Goal: Task Accomplishment & Management: Use online tool/utility

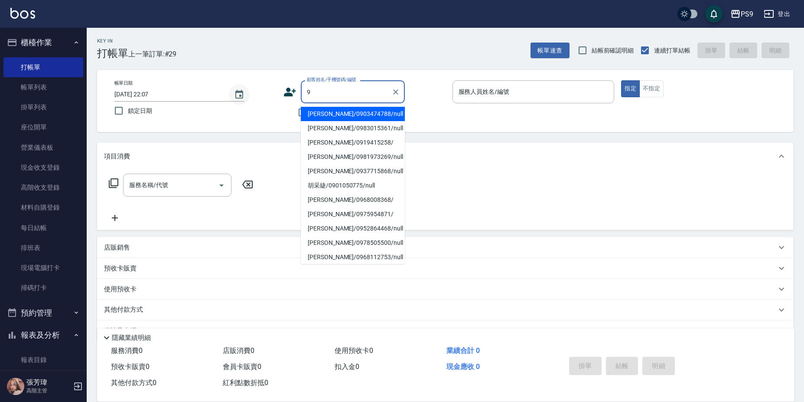
type input "[PERSON_NAME]/0903474788/null"
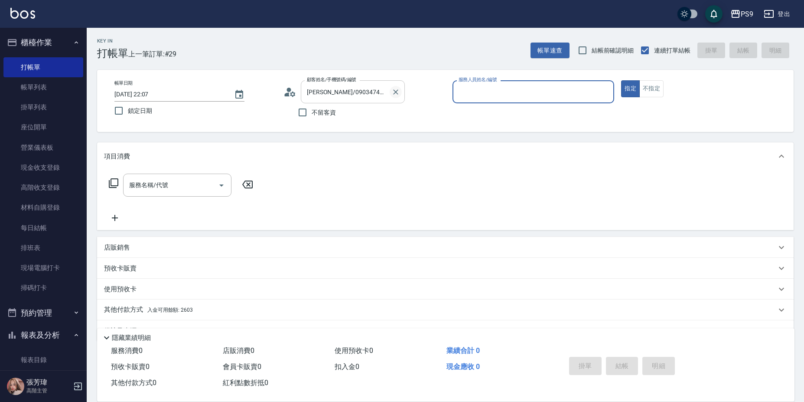
click at [399, 91] on icon "Clear" at bounding box center [396, 92] width 9 height 9
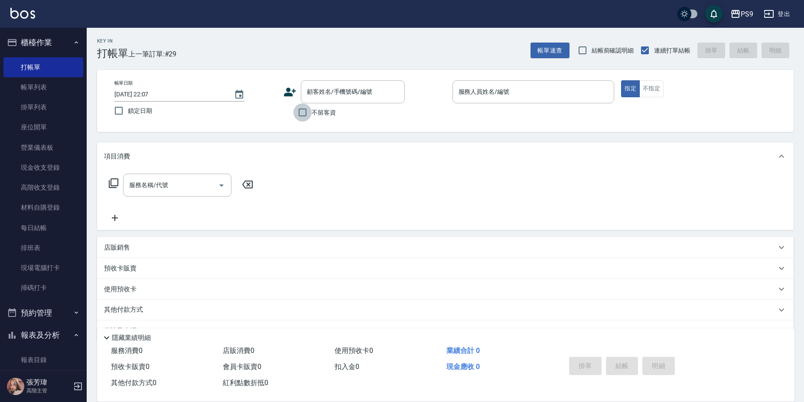
click at [304, 110] on input "不留客資" at bounding box center [303, 112] width 18 height 18
checkbox input "true"
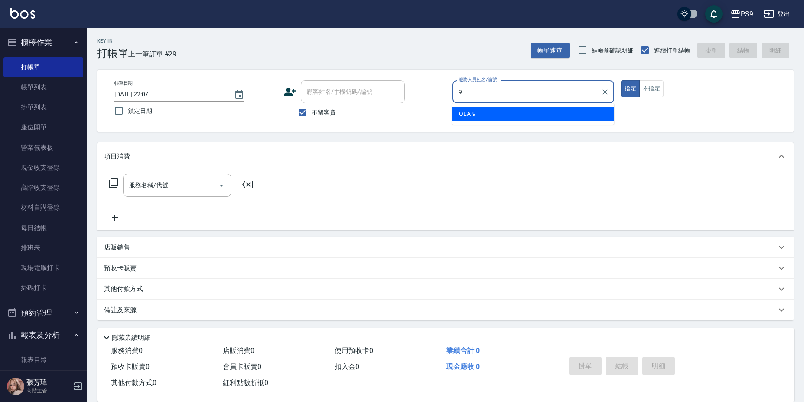
type input "OLA-9"
type button "true"
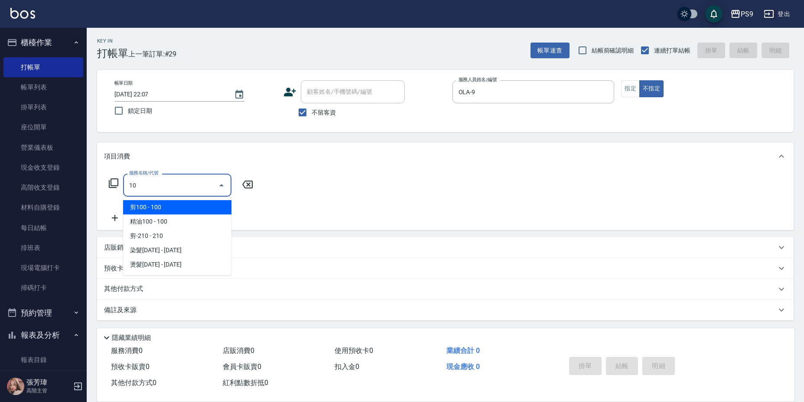
type input "1"
type input "."
type input "301"
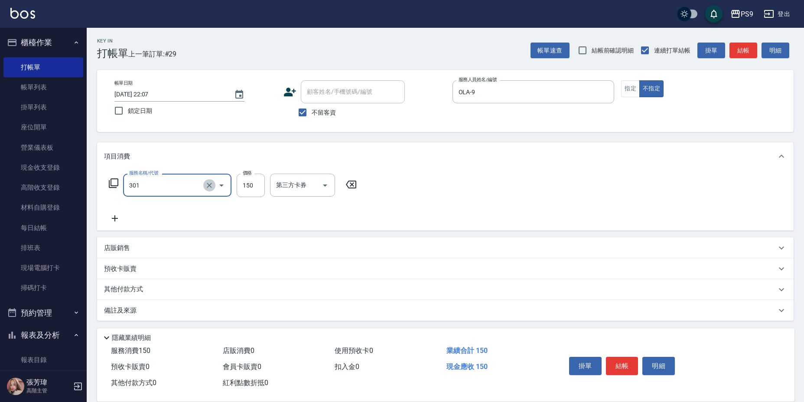
click at [214, 184] on button "Clear" at bounding box center [209, 185] width 12 height 12
type input "剪-150(301)"
click at [252, 187] on input "150" at bounding box center [251, 184] width 28 height 23
type input "100"
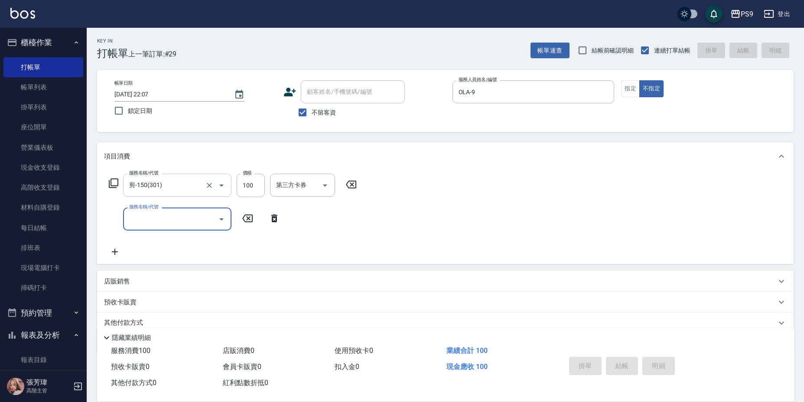
type input "[DATE] 19:20"
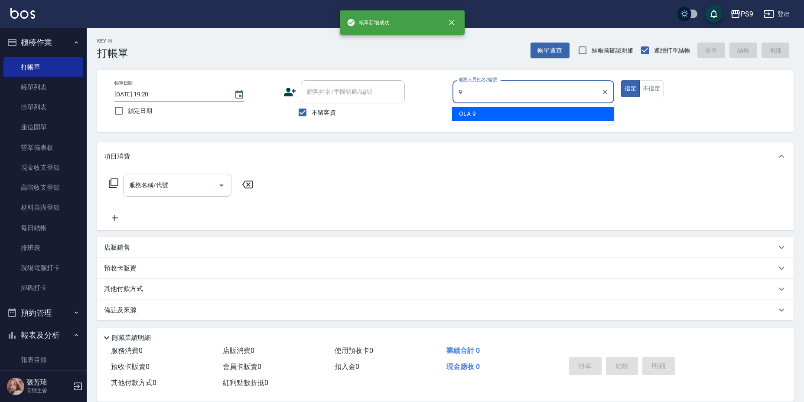
type input "OLA-9"
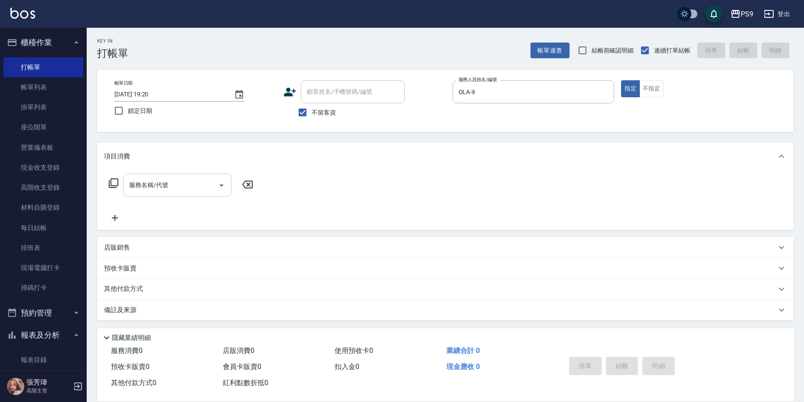
click at [113, 183] on icon at bounding box center [113, 183] width 10 height 10
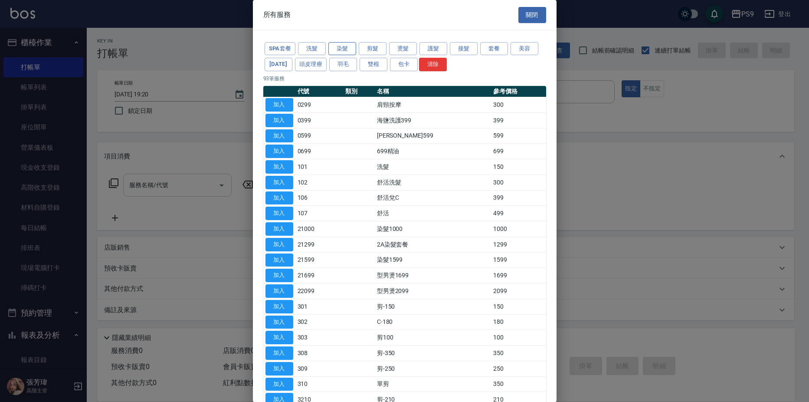
drag, startPoint x: 347, startPoint y: 47, endPoint x: 340, endPoint y: 59, distance: 13.4
click at [346, 47] on button "染髮" at bounding box center [342, 48] width 28 height 13
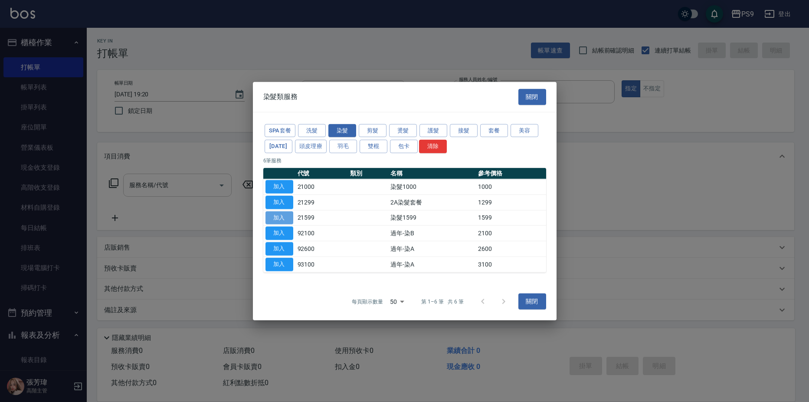
click at [271, 218] on button "加入" at bounding box center [279, 217] width 28 height 13
type input "染髮1599(21599)"
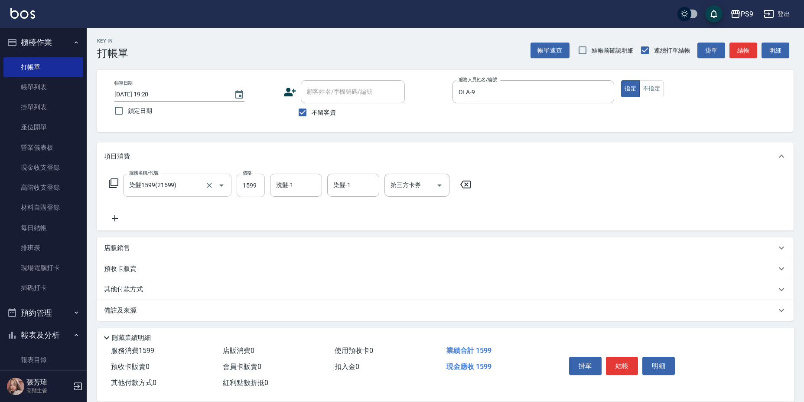
click at [257, 182] on input "1599" at bounding box center [251, 184] width 28 height 23
type input "1695"
type input "鮪魚-15"
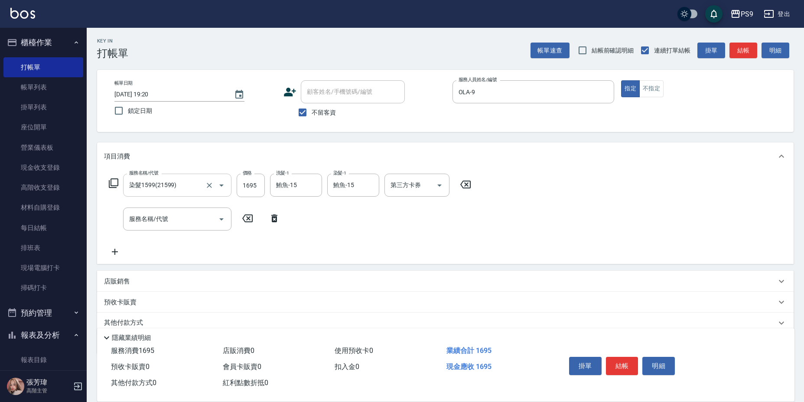
click at [112, 179] on icon at bounding box center [114, 183] width 10 height 10
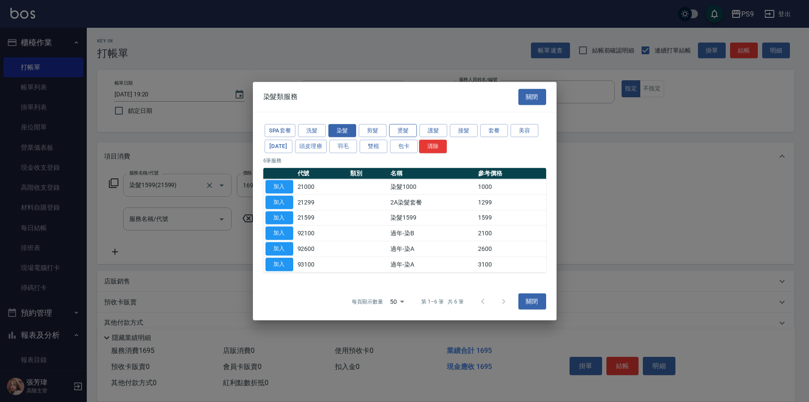
click at [405, 133] on button "燙髮" at bounding box center [403, 130] width 28 height 13
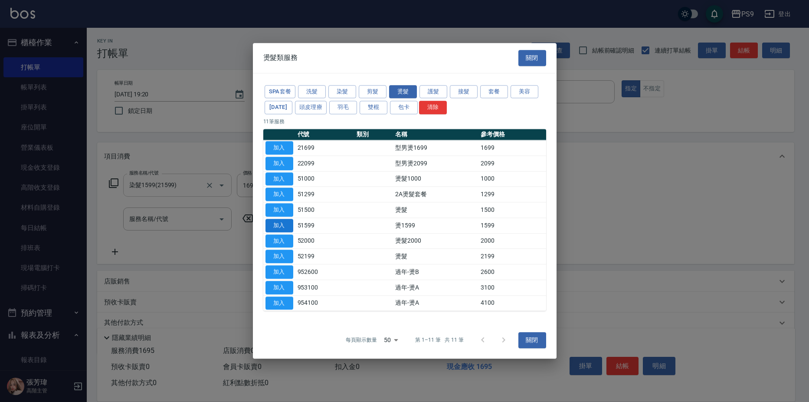
click at [278, 225] on button "加入" at bounding box center [279, 225] width 28 height 13
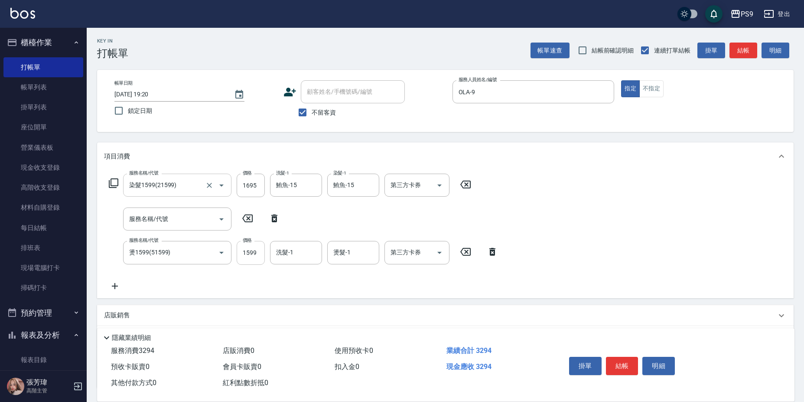
click at [261, 249] on input "1599" at bounding box center [251, 252] width 28 height 23
type input "1695"
type input "鮪魚-15"
click at [112, 182] on icon at bounding box center [113, 183] width 10 height 10
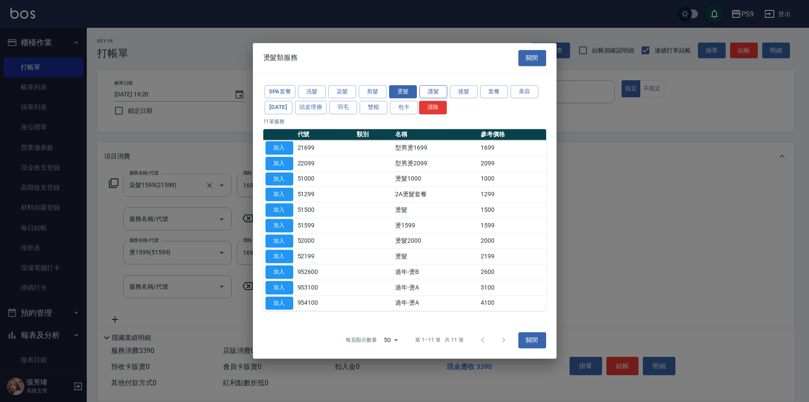
click at [426, 92] on button "護髮" at bounding box center [433, 91] width 28 height 13
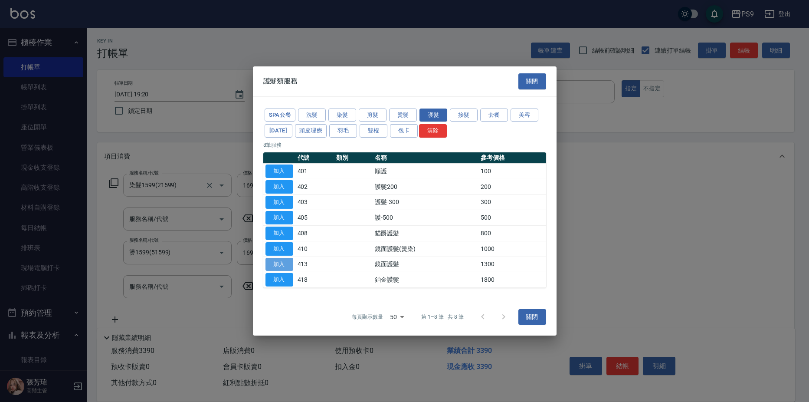
click at [278, 267] on button "加入" at bounding box center [279, 263] width 28 height 13
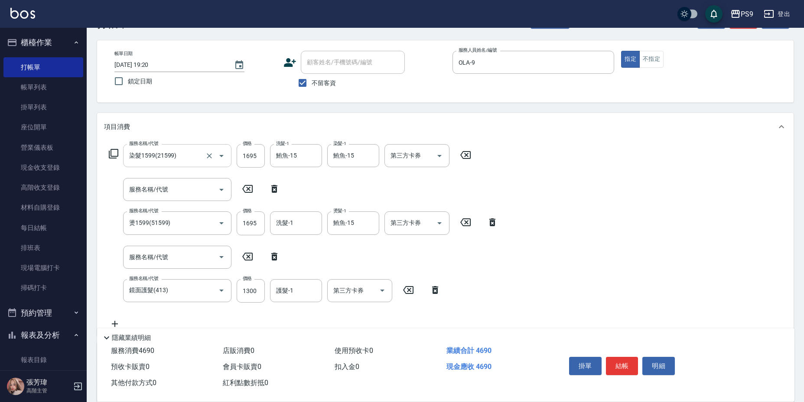
scroll to position [43, 0]
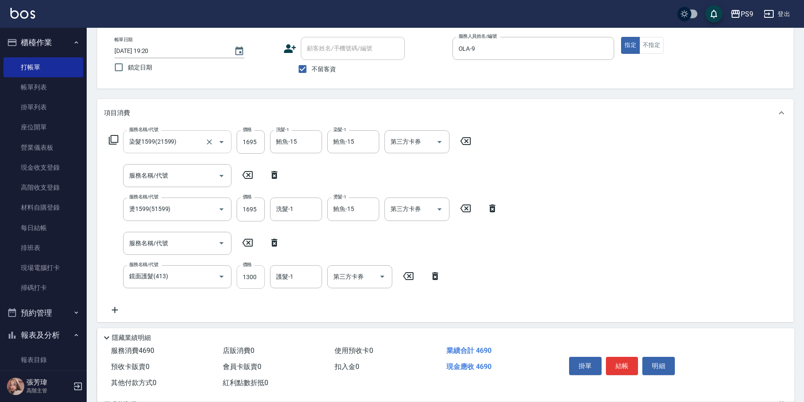
click at [258, 279] on input "1300" at bounding box center [251, 276] width 28 height 23
type input "1500"
type input "鮪魚-15"
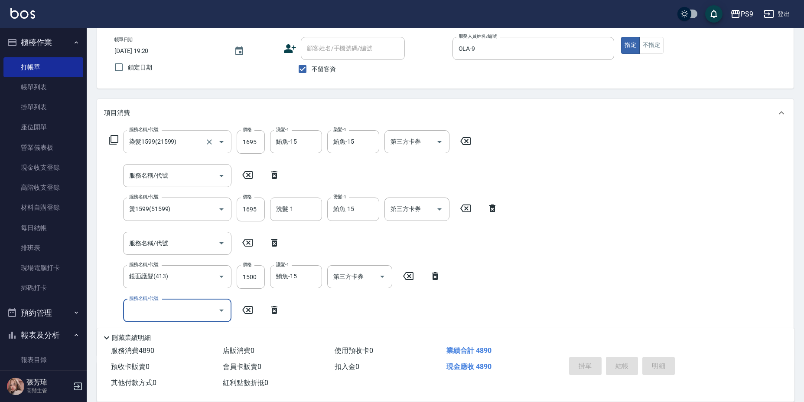
type input "[DATE] 19:21"
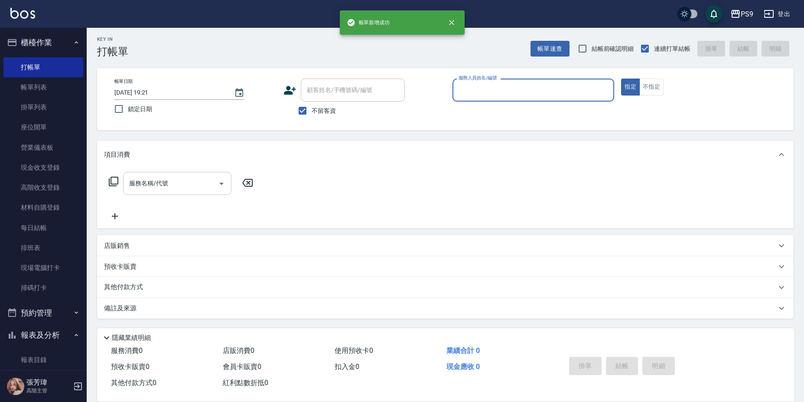
scroll to position [2, 0]
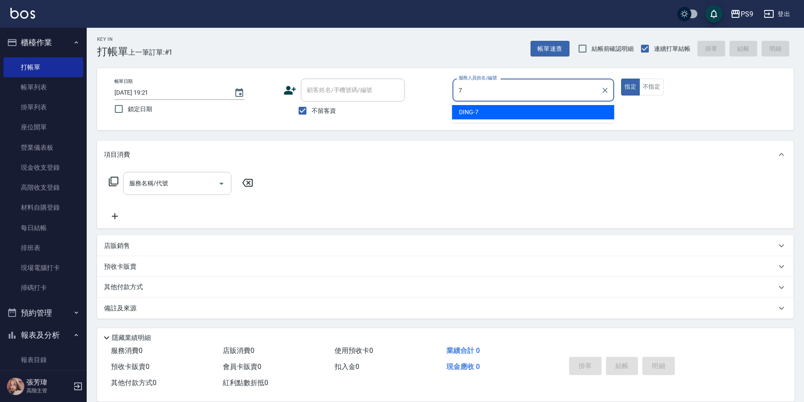
type input "DING-7"
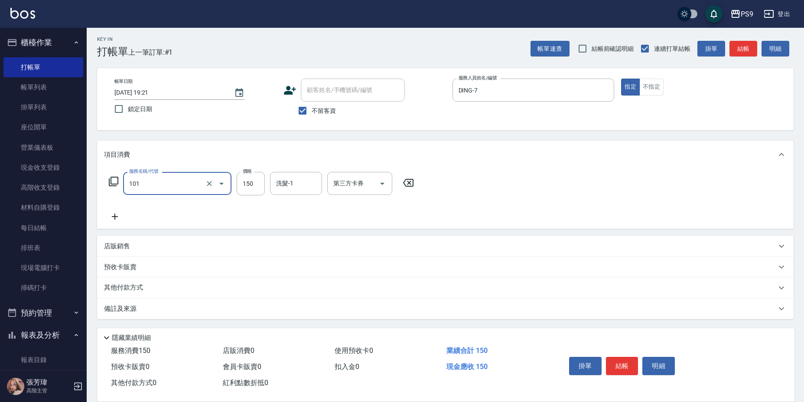
type input "洗髮(101)"
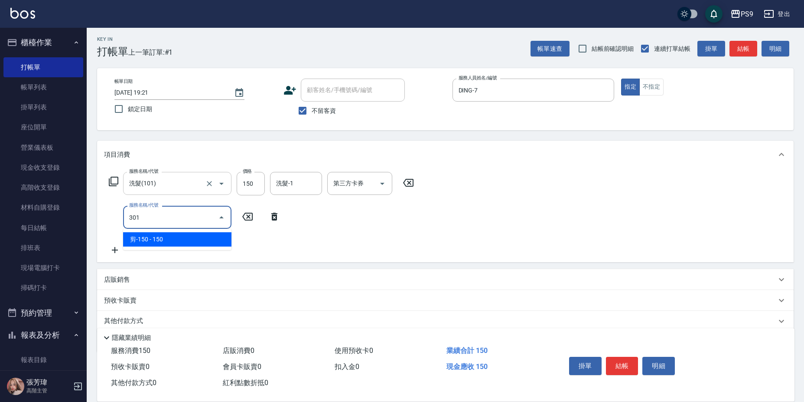
type input "剪-150(301)"
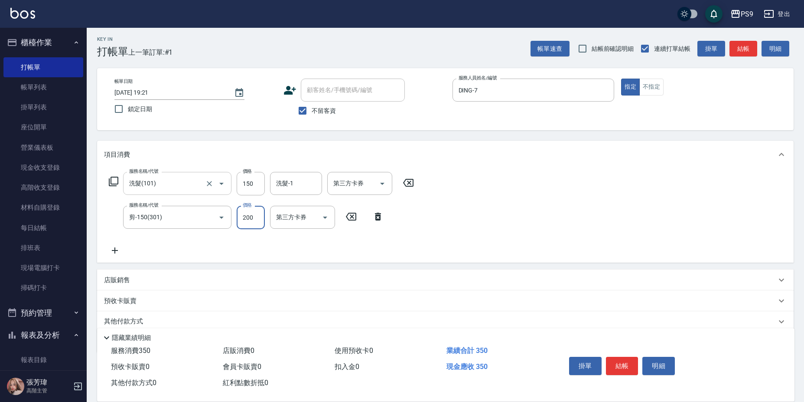
type input "200"
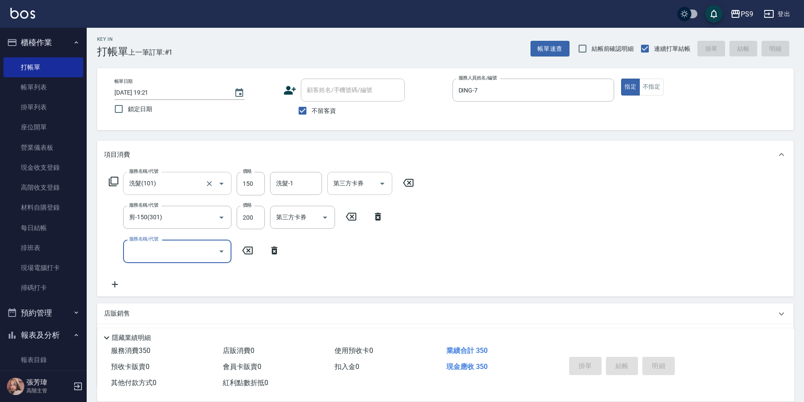
type input "[DATE] 19:22"
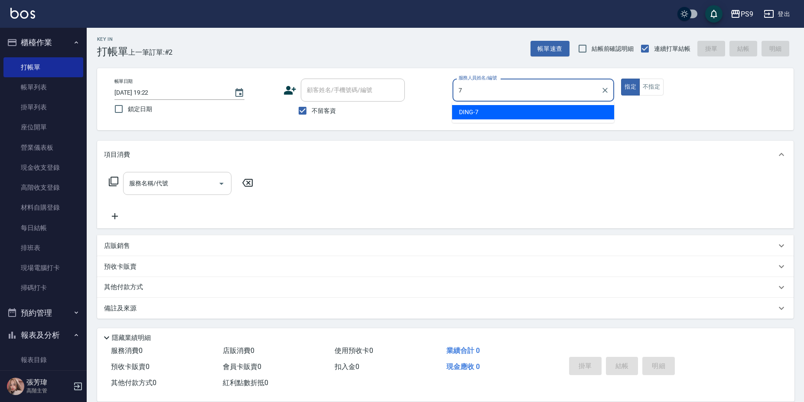
type input "DING-7"
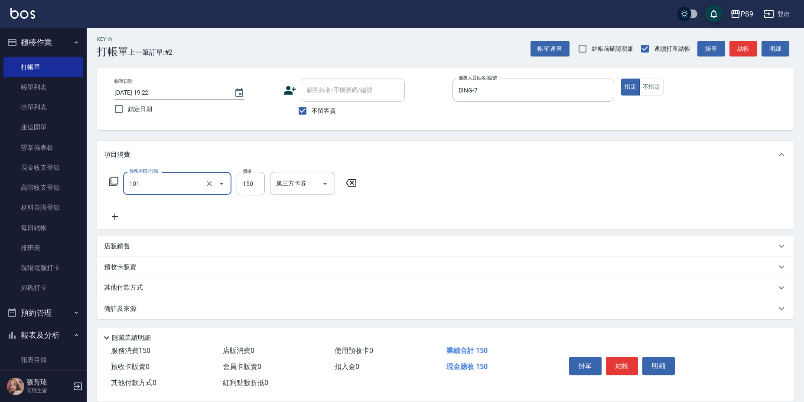
type input "洗髮(101)"
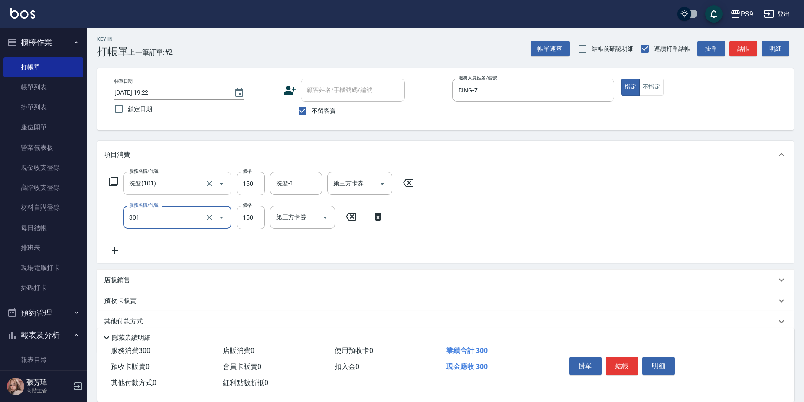
type input "剪-150(301)"
type input "200"
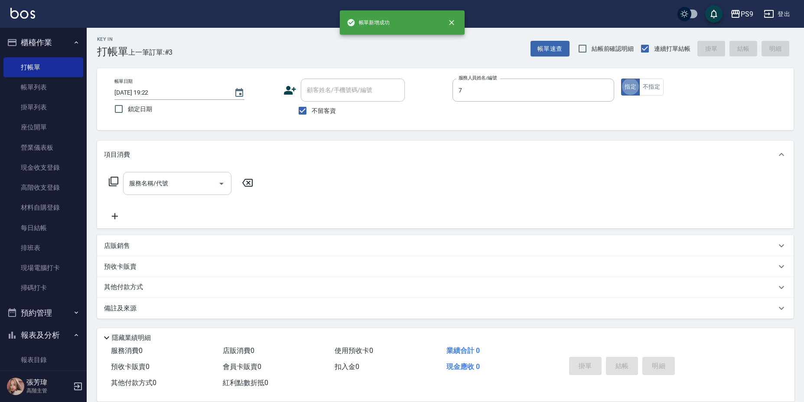
type input "DING-7"
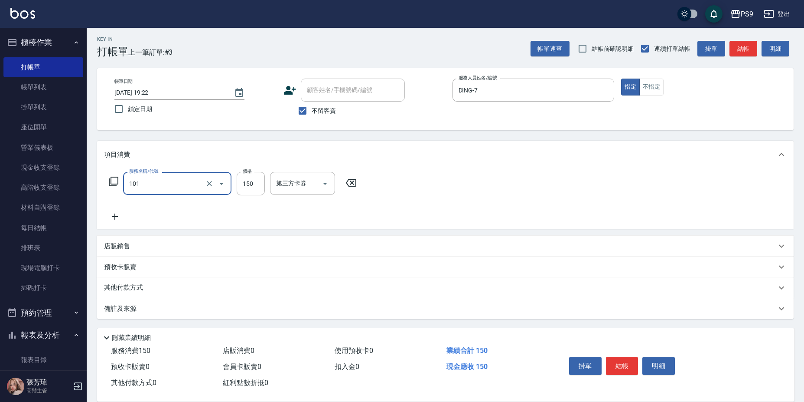
type input "洗髮(101)"
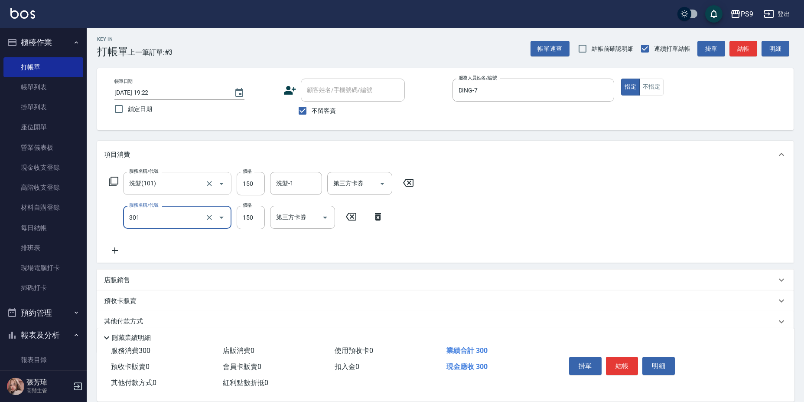
type input "剪-150(301)"
type input "300"
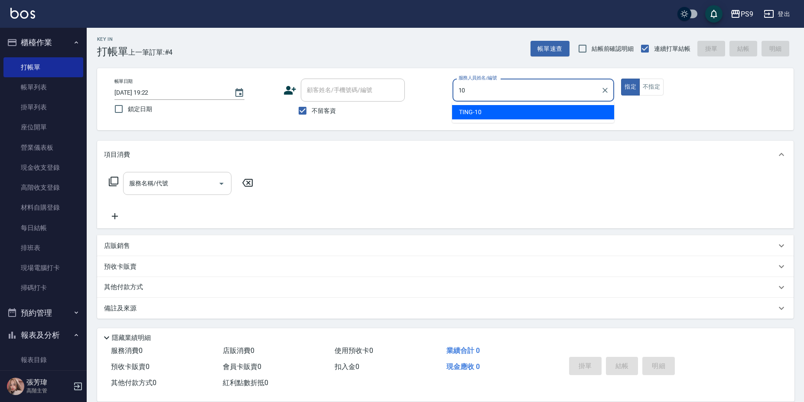
type input "TING-10"
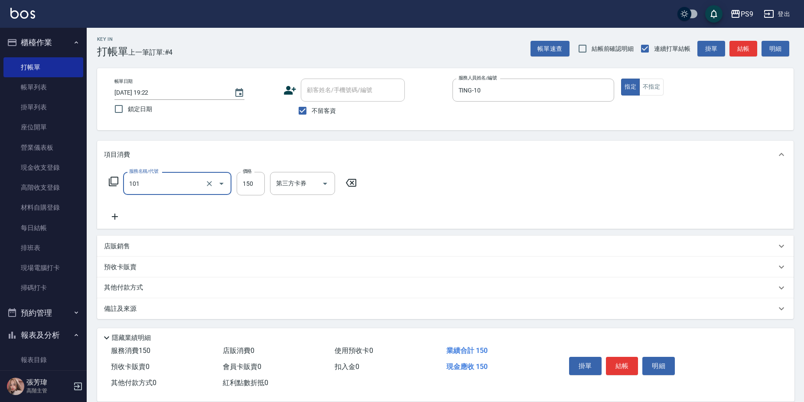
type input "洗髮(101)"
type input "350"
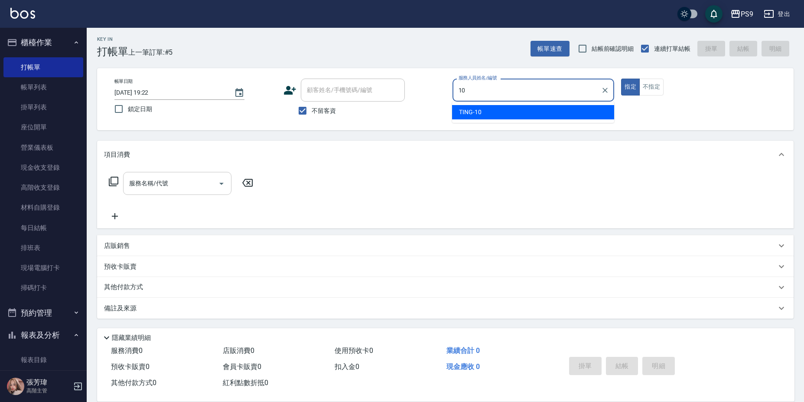
type input "TING-10"
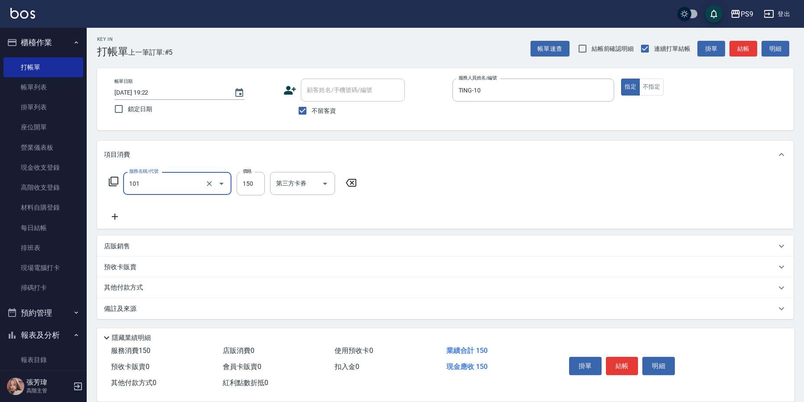
type input "洗髮(101)"
type input "350"
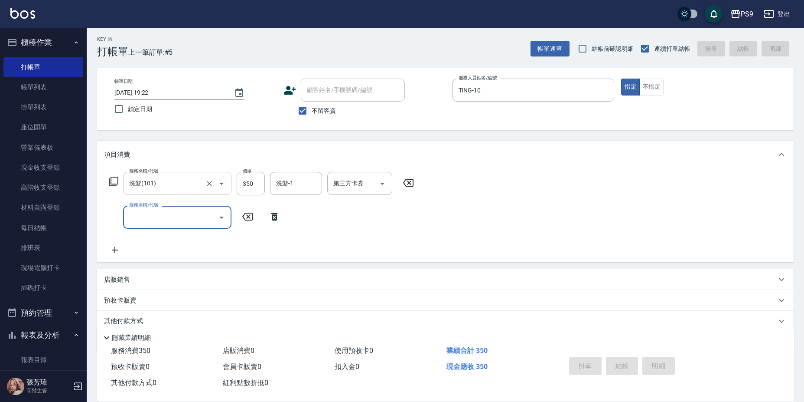
type input "[DATE] 19:23"
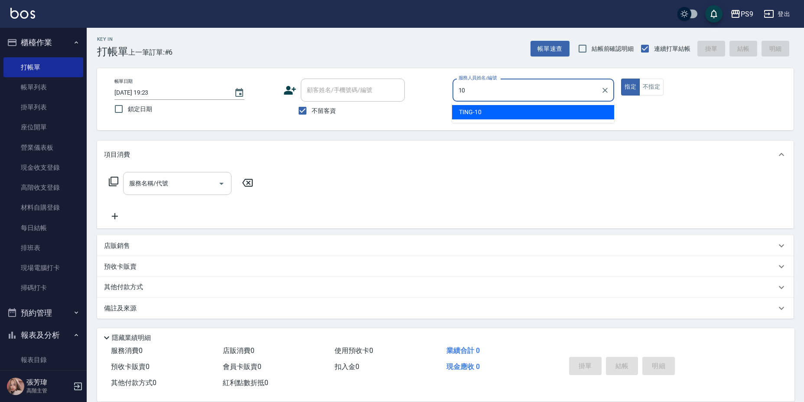
type input "TING-10"
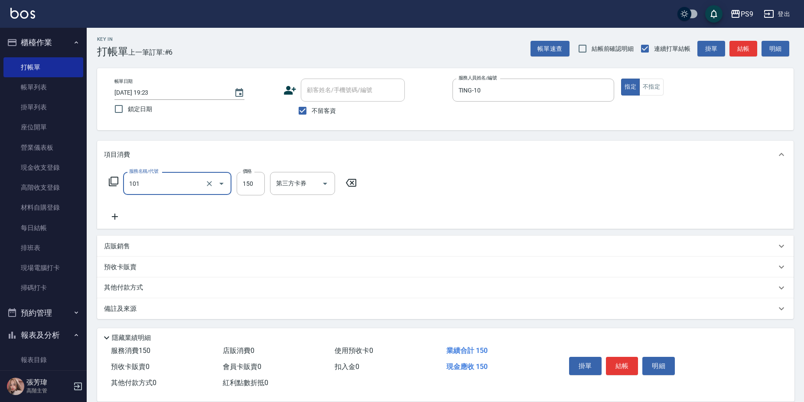
type input "洗髮(101)"
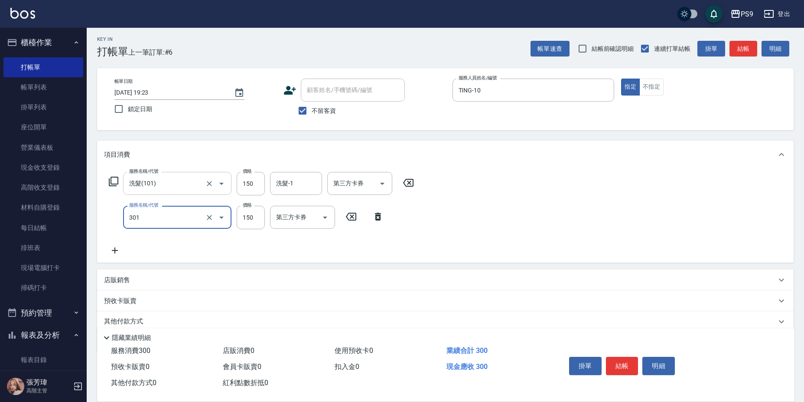
type input "剪-150(301)"
type input "200"
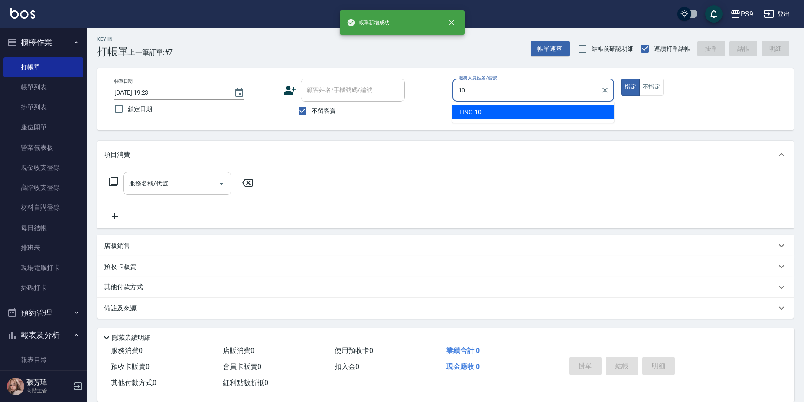
type input "TING-10"
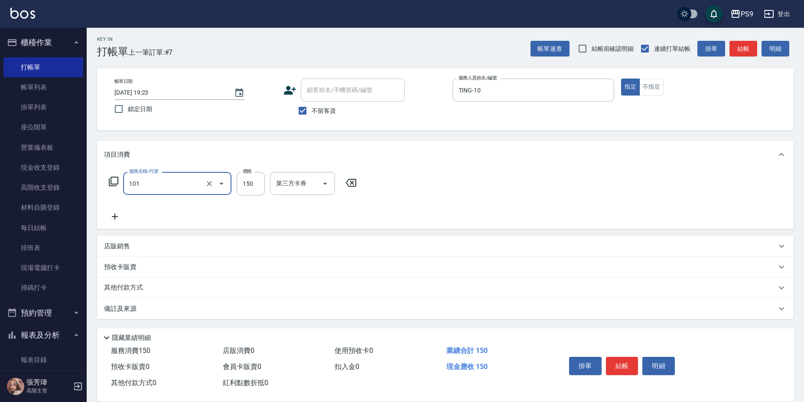
type input "洗髮(101)"
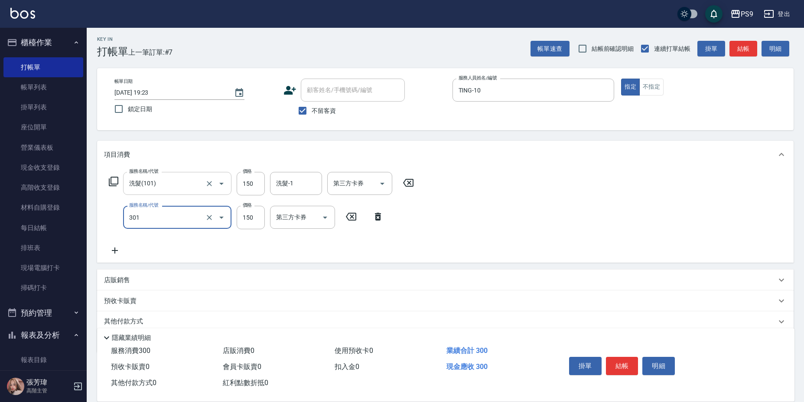
type input "剪-150(301)"
type input "200"
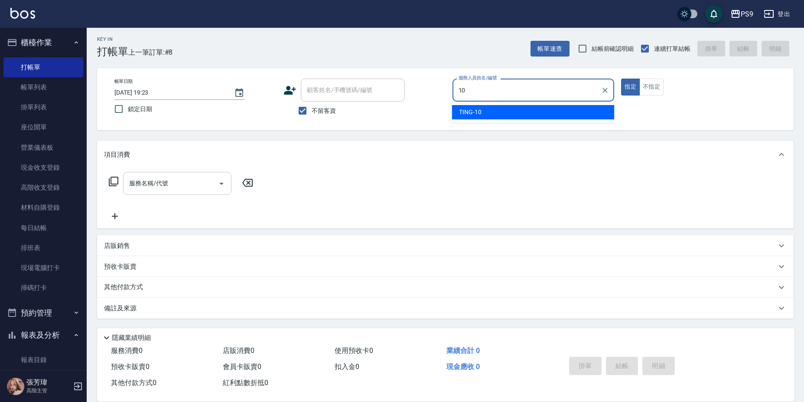
type input "TING-10"
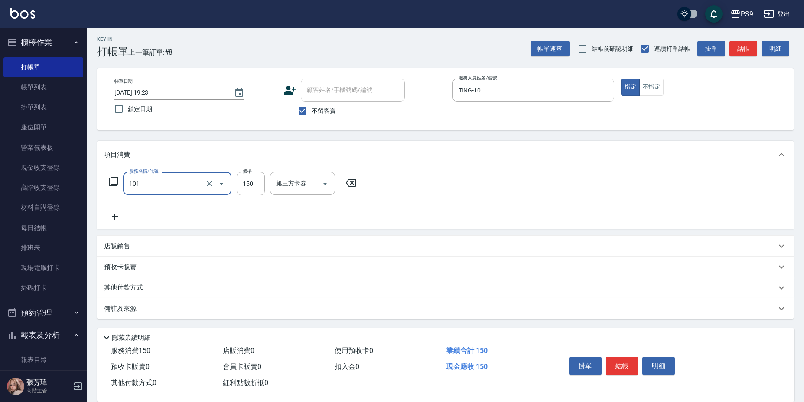
type input "洗髮(101)"
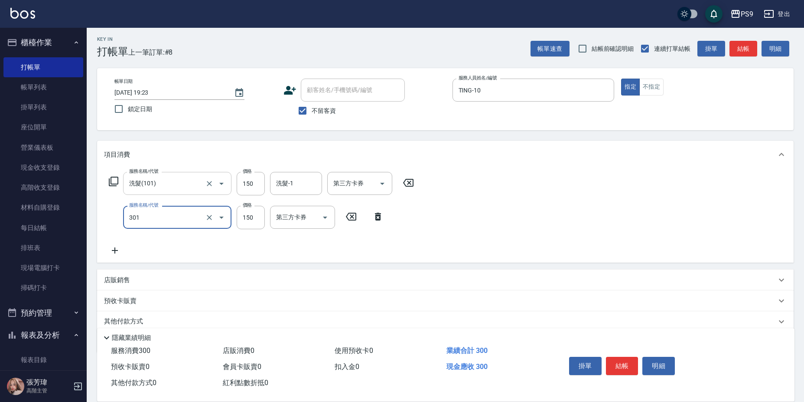
type input "剪-150(301)"
type input "200"
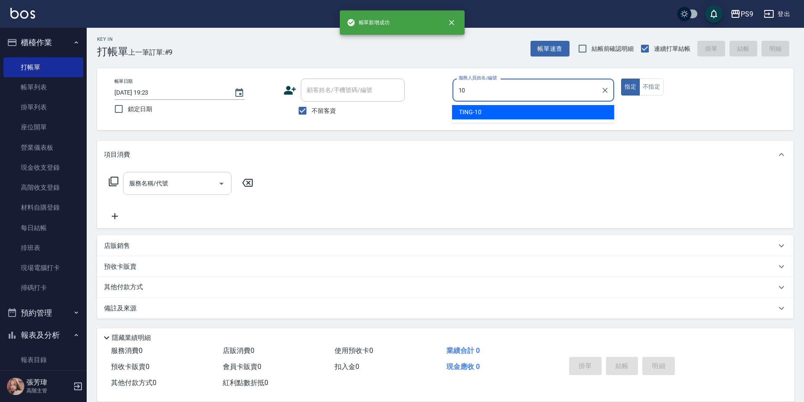
type input "TING-10"
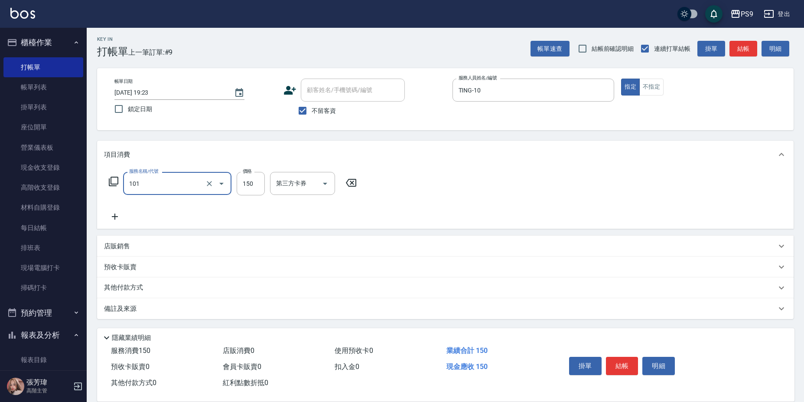
type input "洗髮(101)"
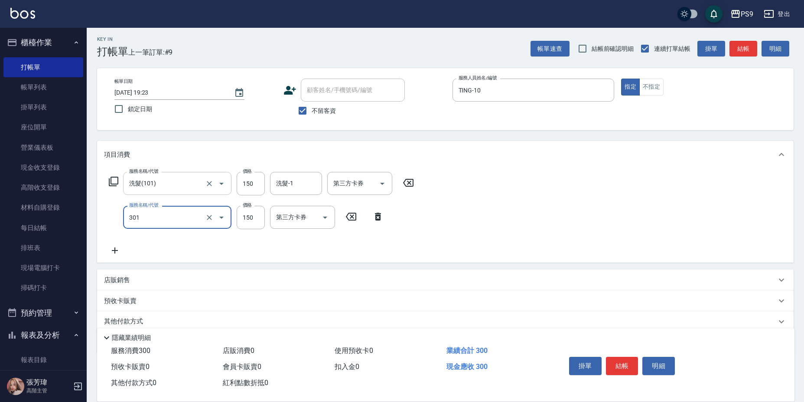
type input "剪-150(301)"
type input "200"
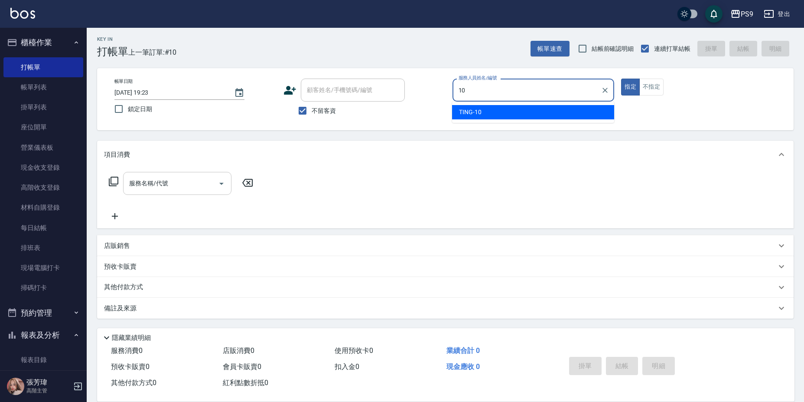
type input "TING-10"
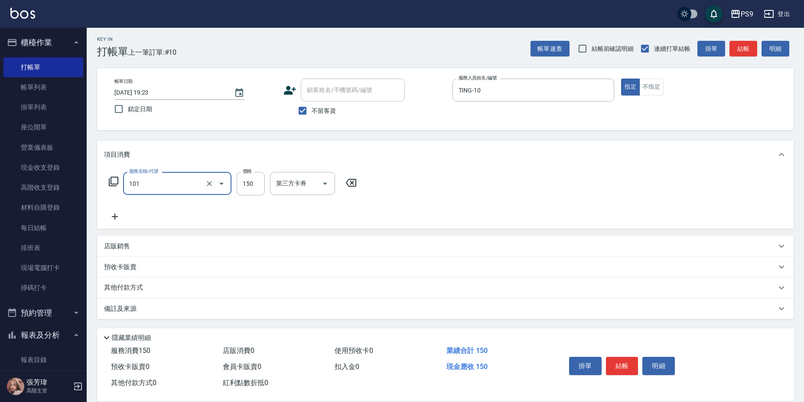
type input "洗髮(101)"
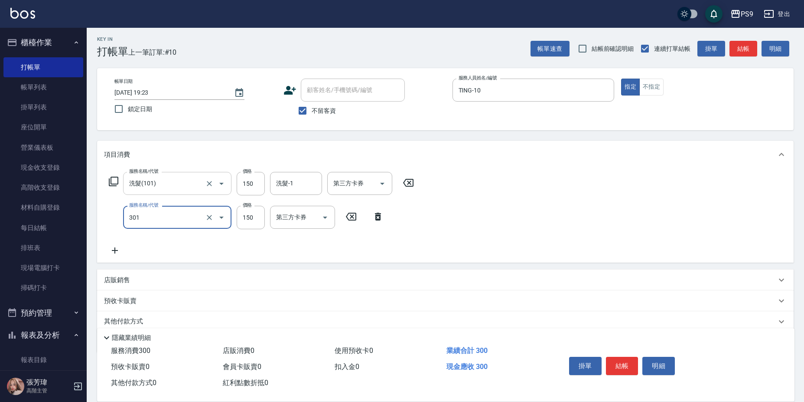
type input "剪-150(301)"
type input "200"
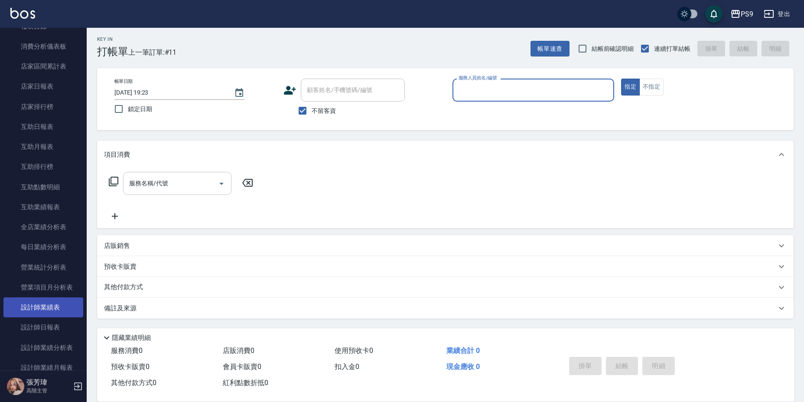
scroll to position [347, 0]
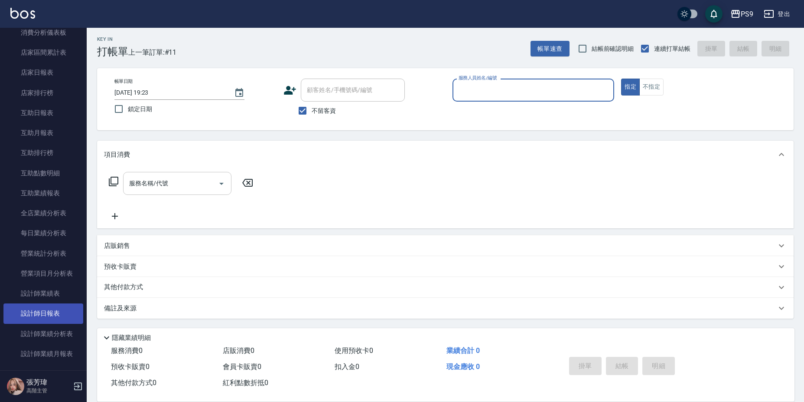
click at [65, 314] on link "設計師日報表" at bounding box center [43, 313] width 80 height 20
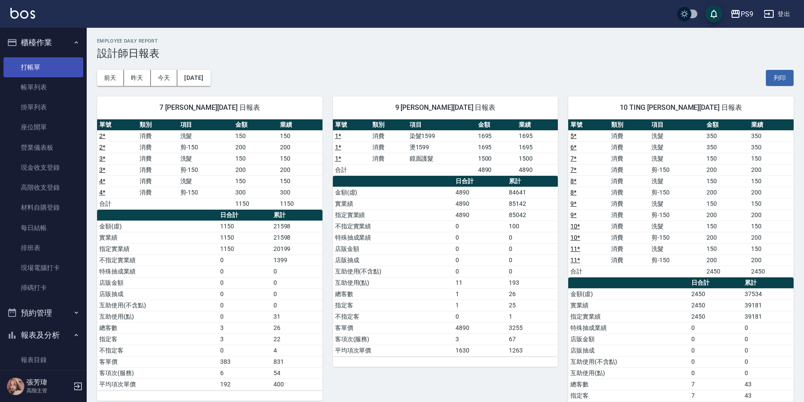
click at [47, 61] on link "打帳單" at bounding box center [43, 67] width 80 height 20
